Goal: Book appointment/travel/reservation

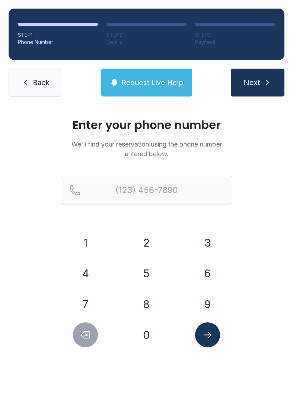
click at [93, 273] on button "4" at bounding box center [85, 273] width 25 height 25
click at [87, 301] on button "7" at bounding box center [85, 304] width 25 height 25
click at [147, 334] on button "0" at bounding box center [146, 334] width 25 height 25
click at [149, 303] on button "8" at bounding box center [146, 304] width 25 height 25
click at [146, 340] on button "0" at bounding box center [146, 334] width 25 height 25
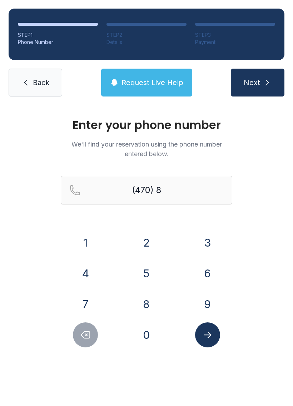
type input "(470) 80"
click at [35, 79] on span "Back" at bounding box center [41, 83] width 16 height 10
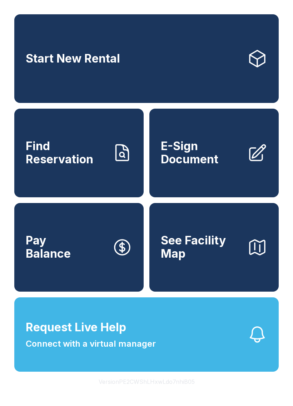
click at [35, 81] on link "Start New Rental" at bounding box center [146, 58] width 264 height 89
